Goal: Navigation & Orientation: Find specific page/section

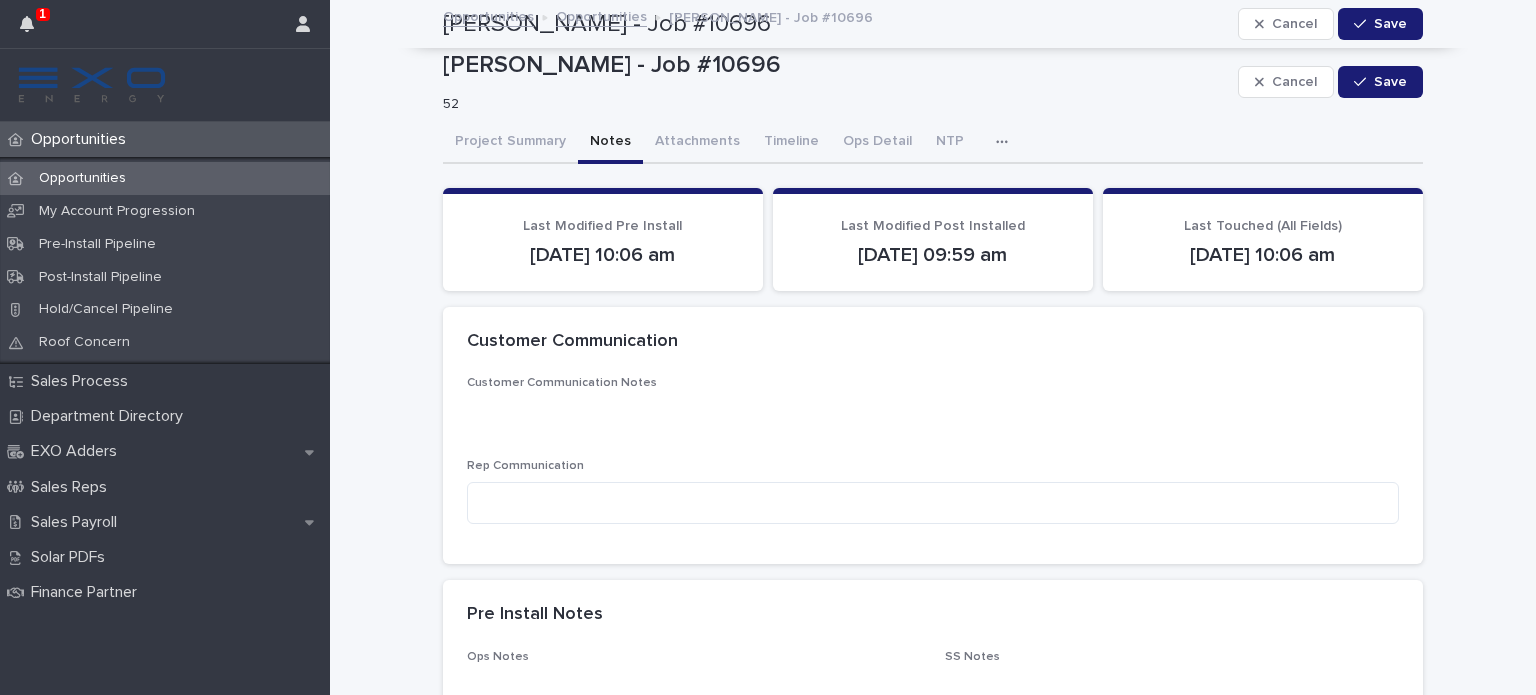
scroll to position [1540, 0]
click at [96, 133] on p "Opportunities" at bounding box center [82, 139] width 119 height 19
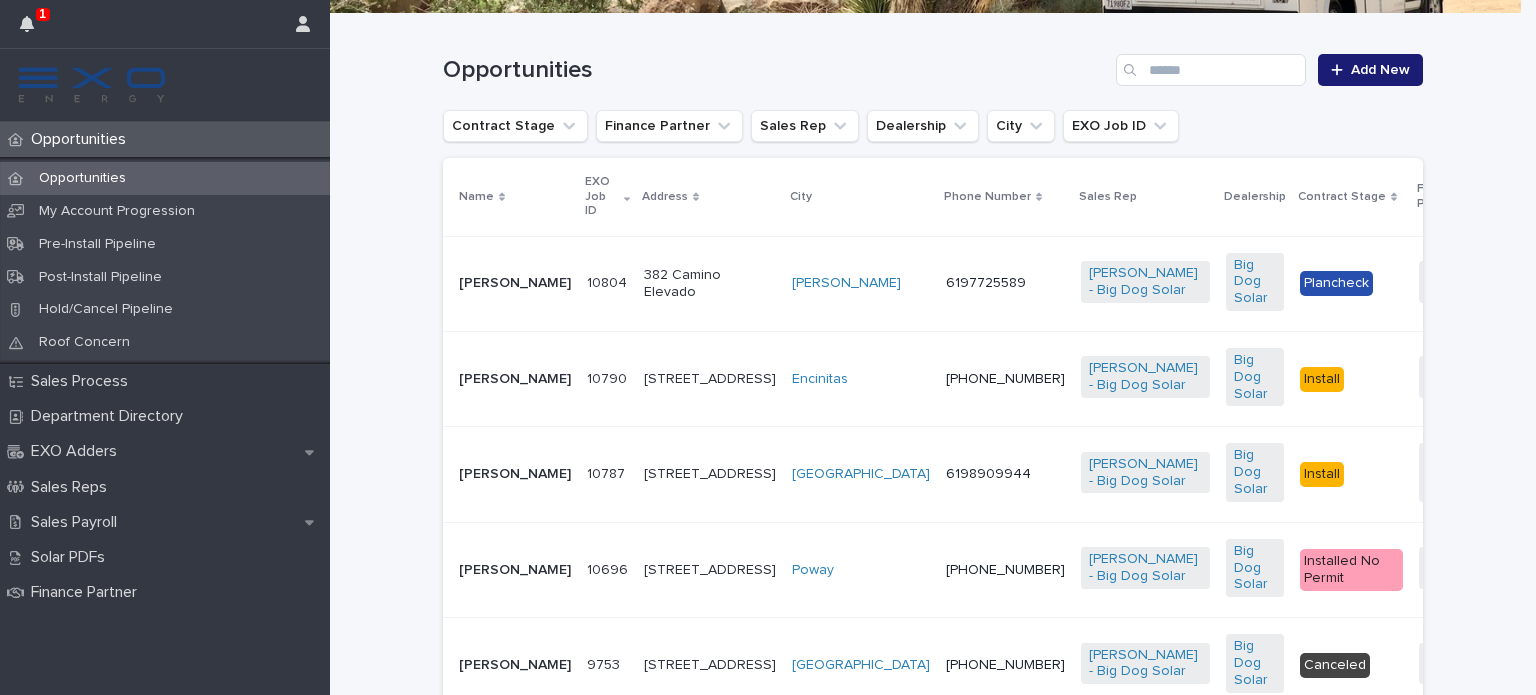
scroll to position [380, 0]
